Goal: Find specific page/section: Find specific page/section

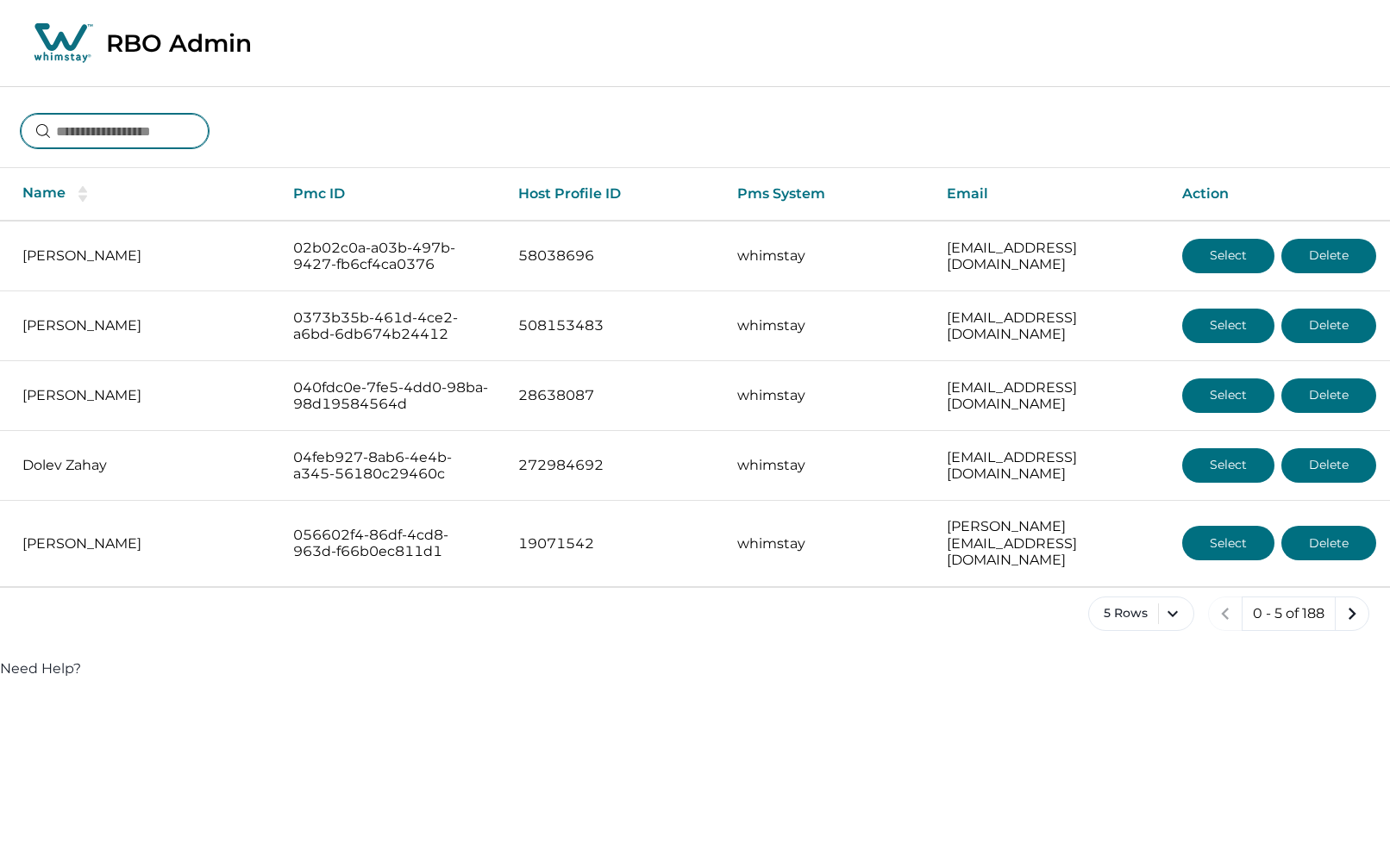
click at [190, 126] on input at bounding box center [114, 131] width 188 height 34
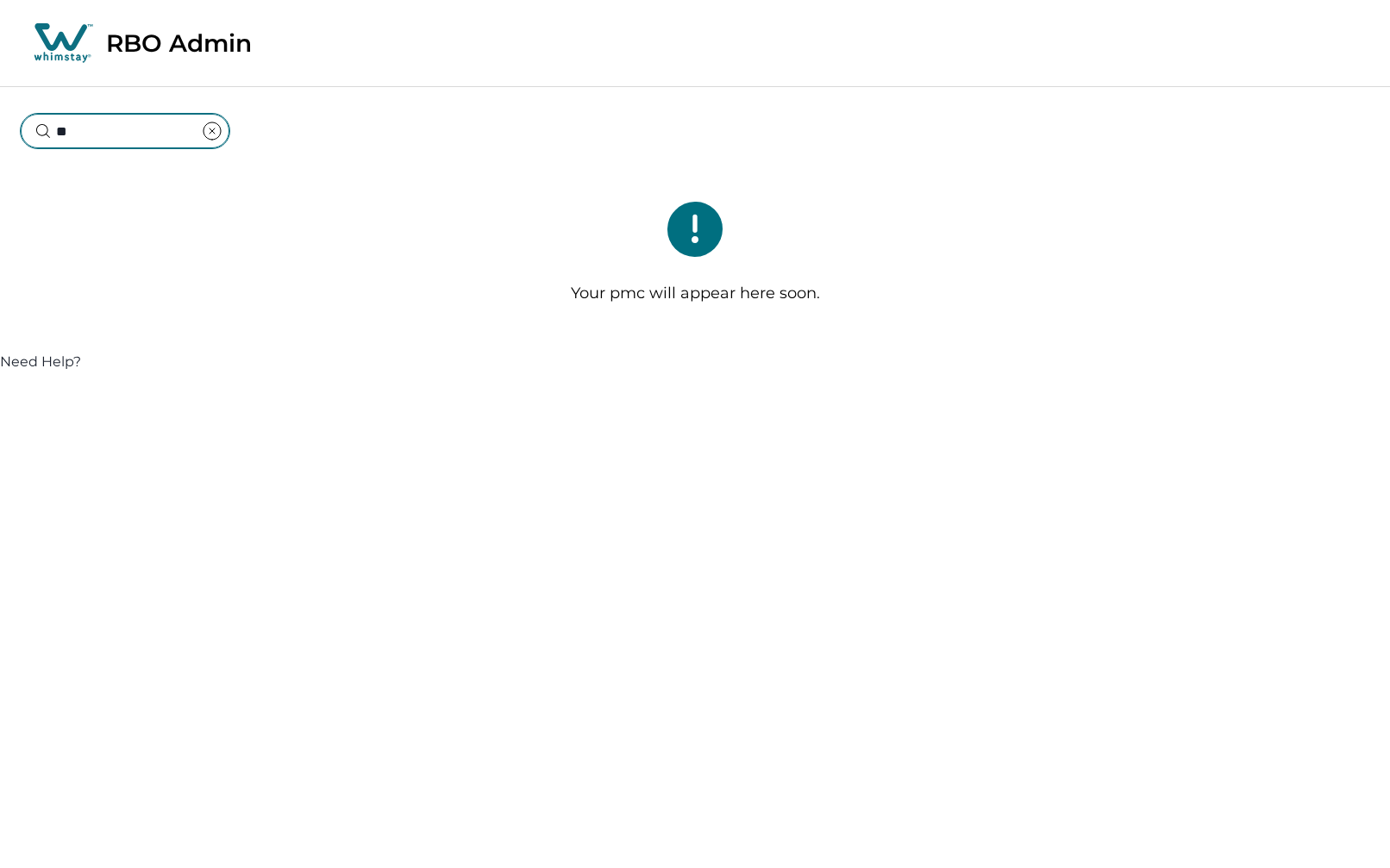
type input "*"
